Goal: Check status: Check status

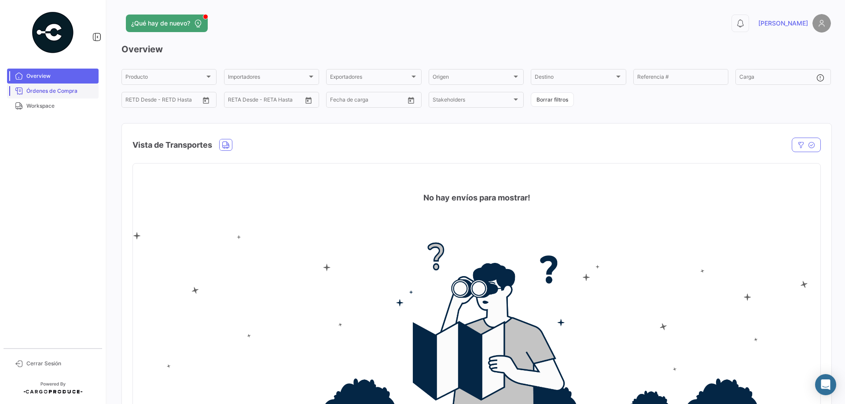
click at [56, 95] on span "Órdenes de Compra" at bounding box center [60, 91] width 69 height 8
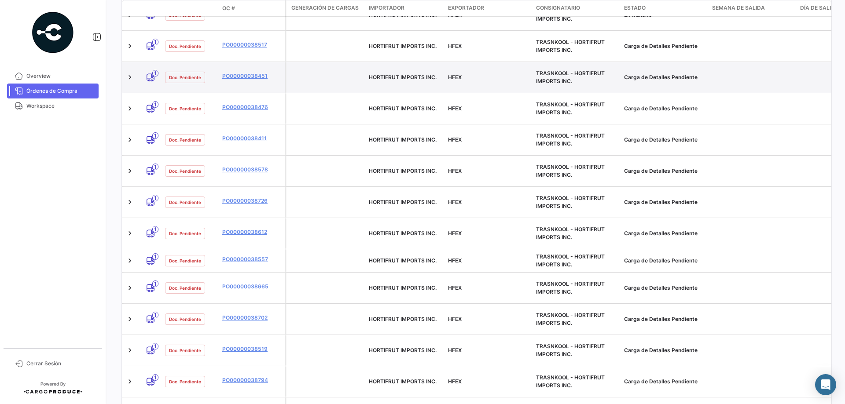
scroll to position [334, 0]
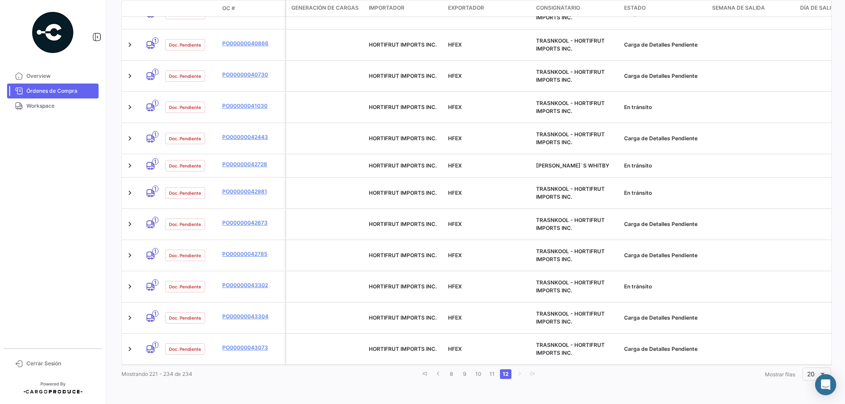
scroll to position [223, 0]
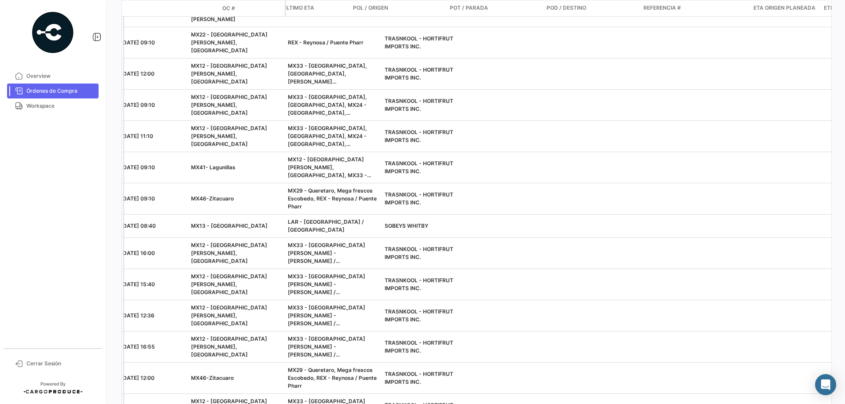
scroll to position [0, 816]
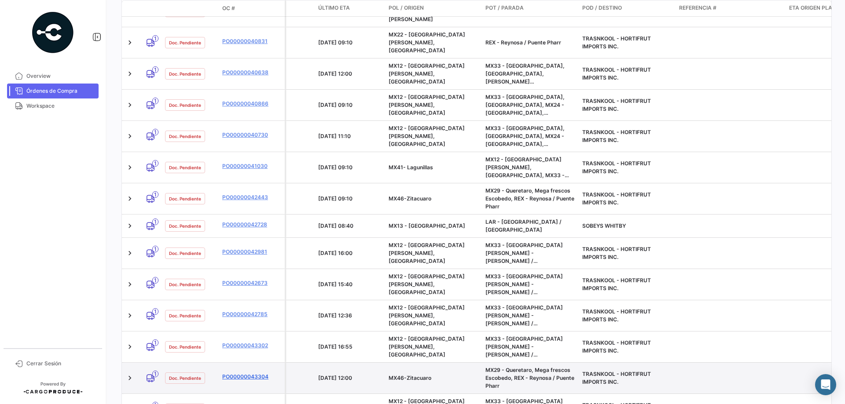
click at [244, 373] on link "PO00000043304" at bounding box center [251, 377] width 59 height 8
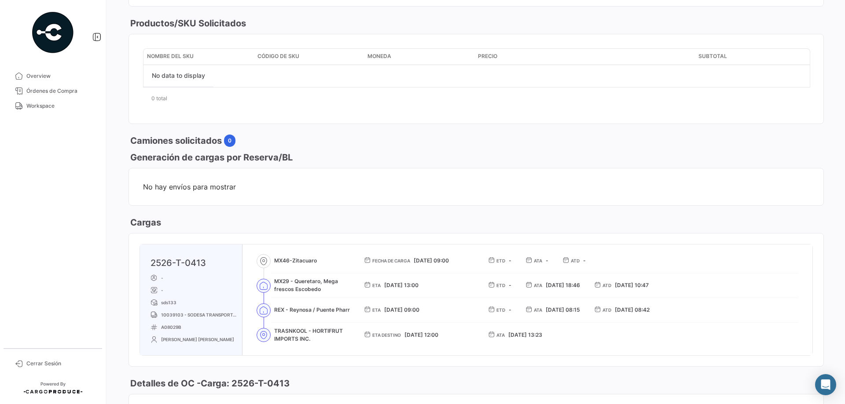
scroll to position [436, 0]
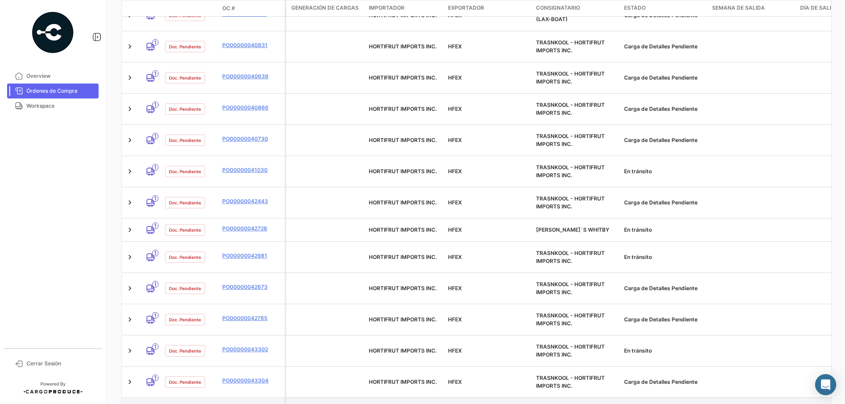
scroll to position [226, 0]
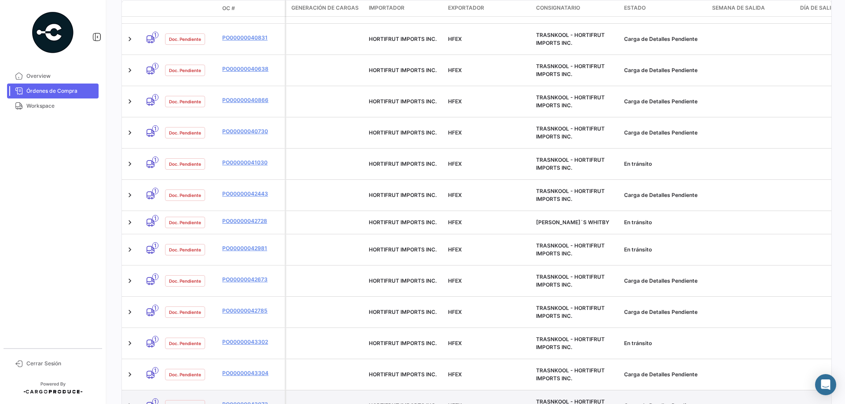
click at [151, 397] on icon at bounding box center [150, 406] width 9 height 18
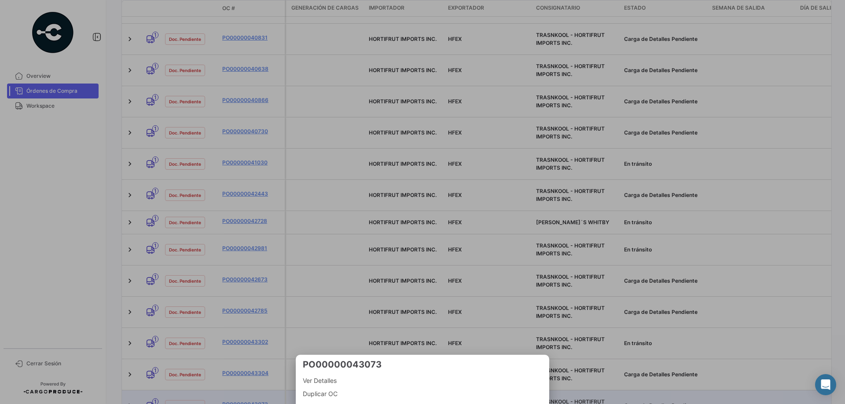
click at [151, 347] on div at bounding box center [422, 202] width 845 height 404
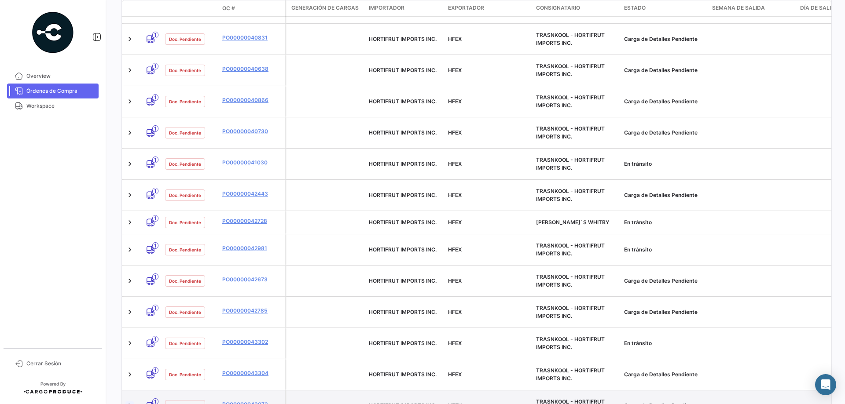
click at [128, 402] on link at bounding box center [129, 406] width 9 height 9
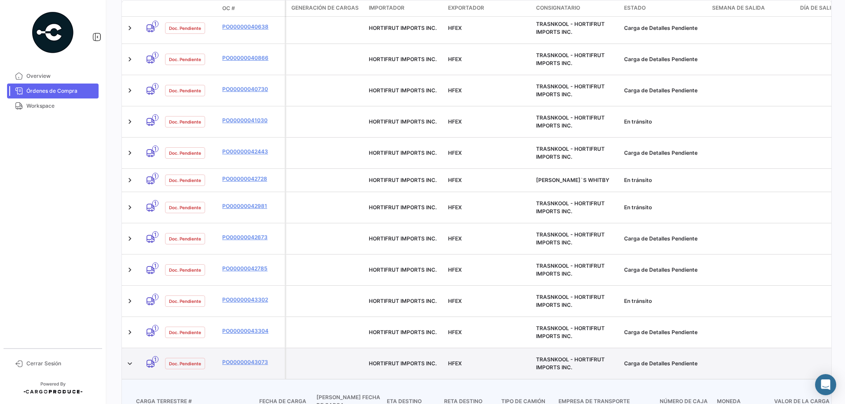
scroll to position [286, 0]
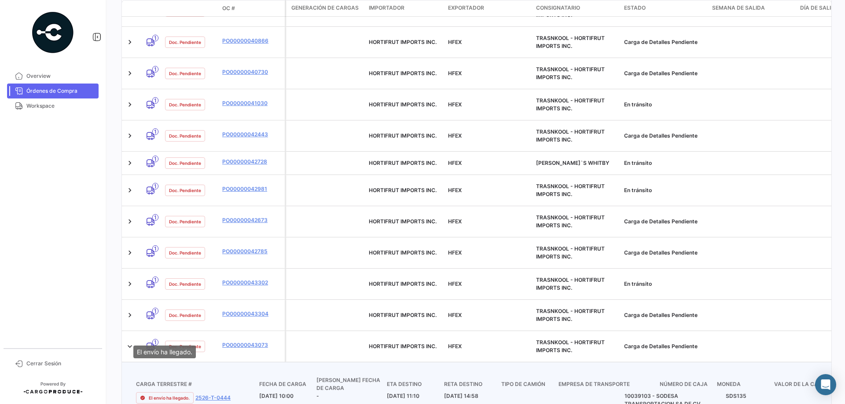
click at [156, 395] on span "El envío ha llegado." at bounding box center [169, 398] width 41 height 7
click at [214, 394] on link "2526-T-0444" at bounding box center [212, 398] width 35 height 8
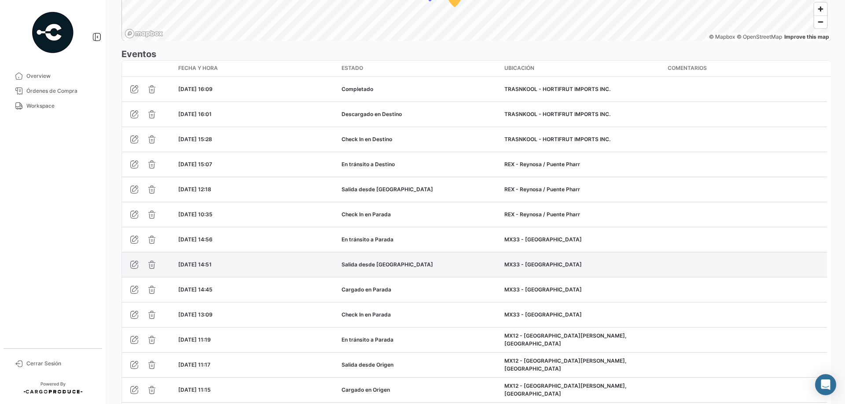
scroll to position [764, 0]
